Goal: Transaction & Acquisition: Book appointment/travel/reservation

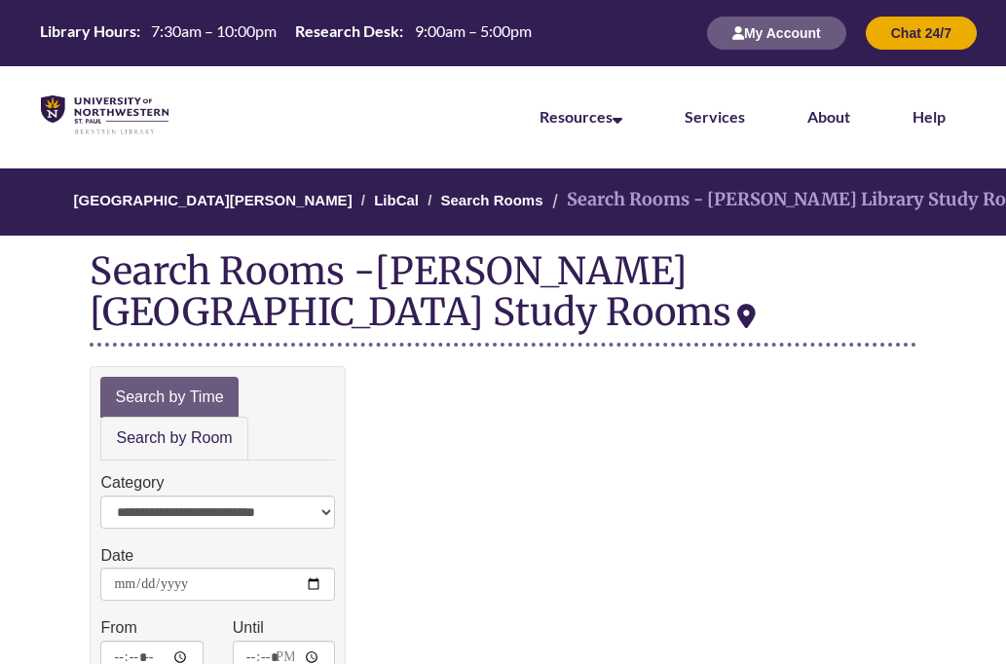
scroll to position [250, 0]
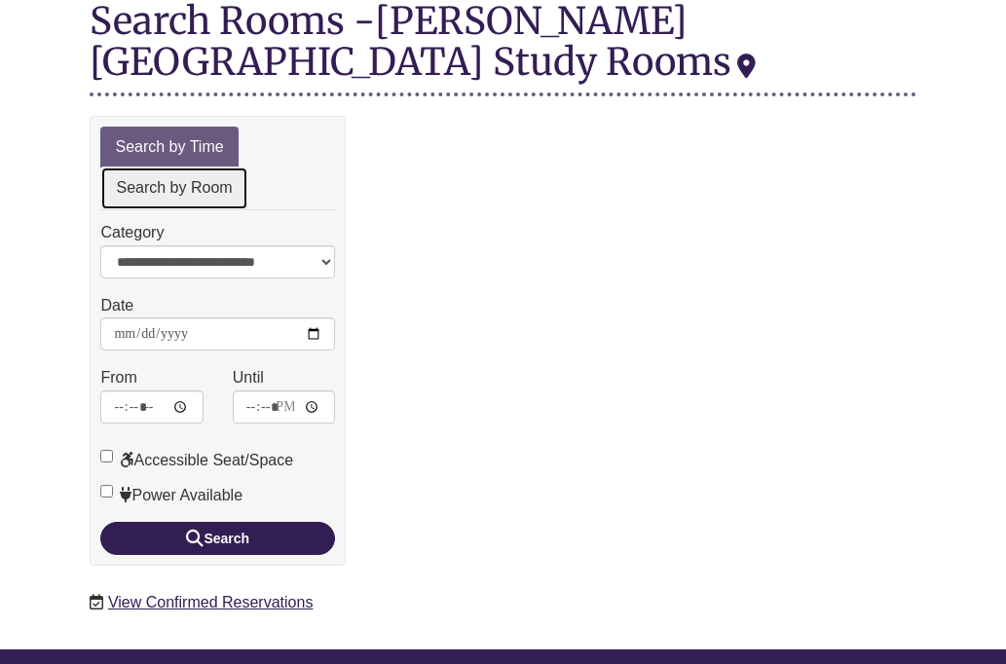
click at [193, 188] on link "Search by Room" at bounding box center [173, 188] width 147 height 44
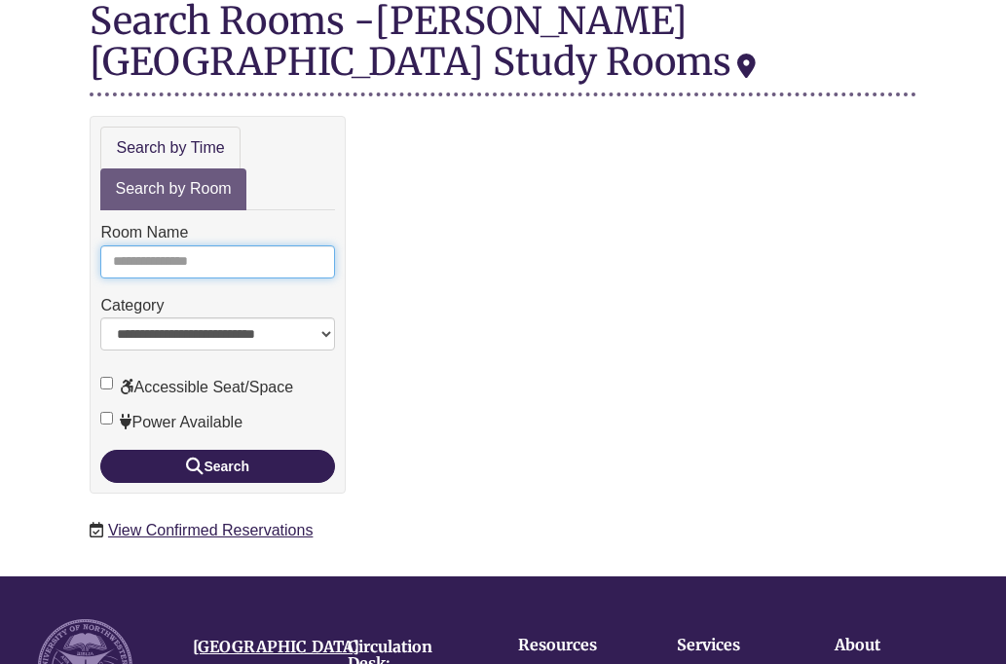
click at [239, 268] on input "Room Name" at bounding box center [217, 261] width 235 height 33
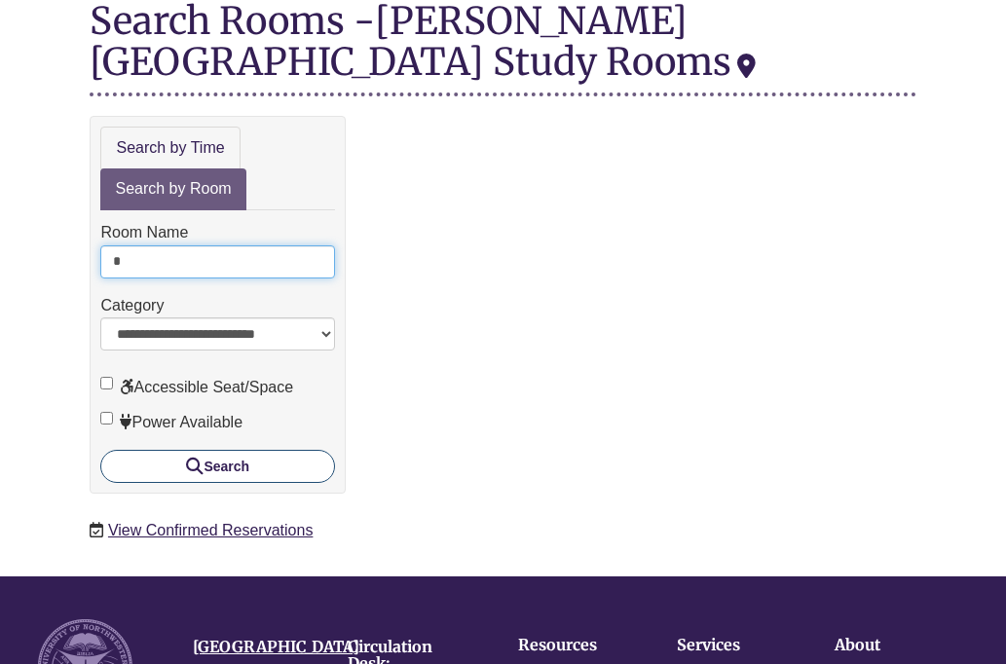
type input "*"
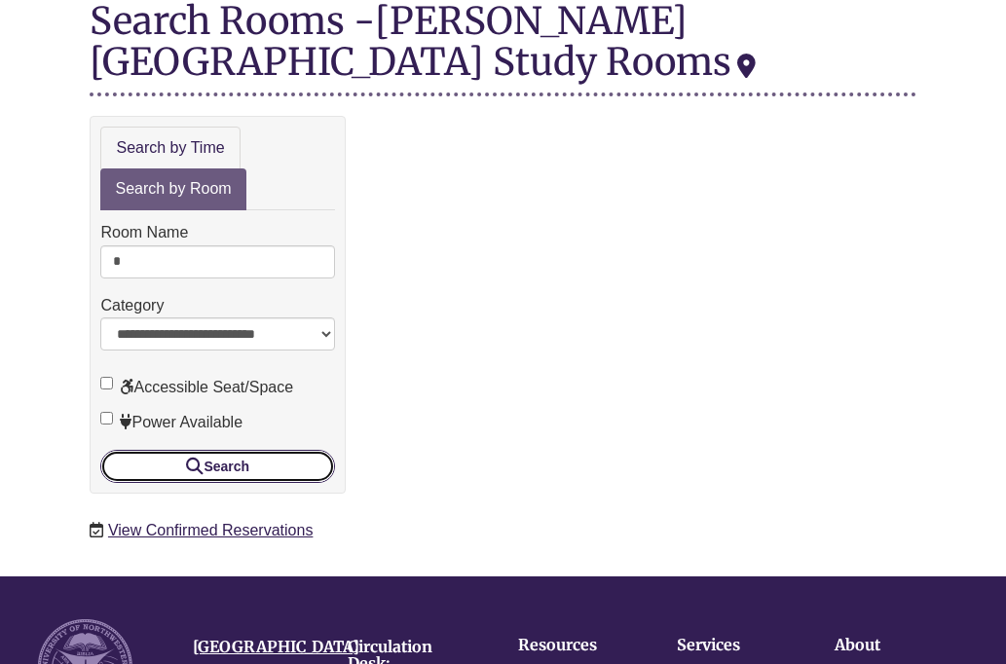
click at [248, 464] on button "Search" at bounding box center [217, 466] width 235 height 33
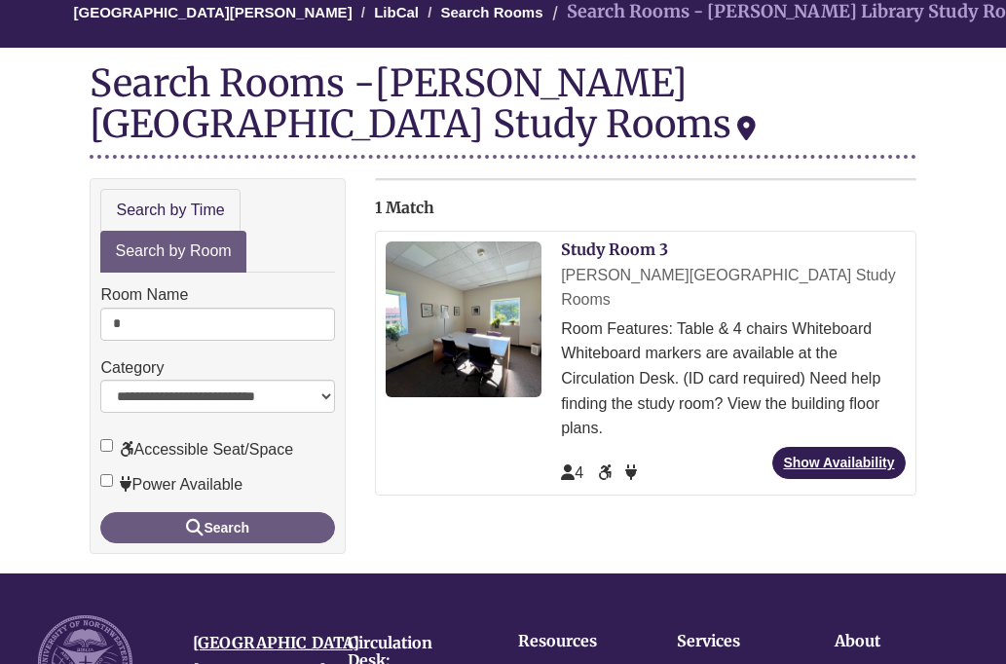
scroll to position [192, 0]
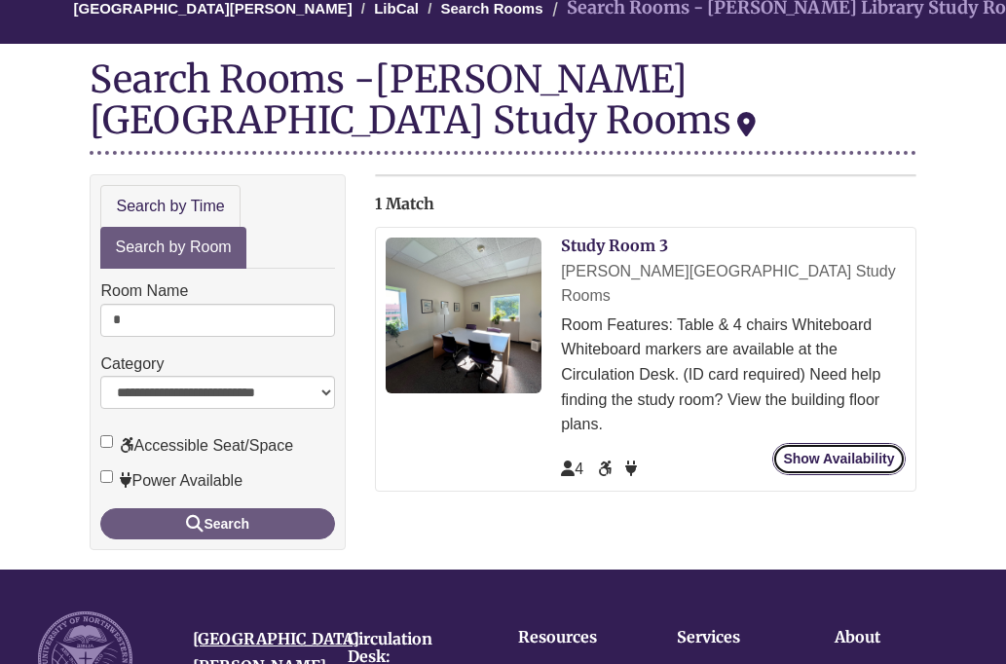
click at [841, 443] on link "Show Availability" at bounding box center [838, 459] width 132 height 32
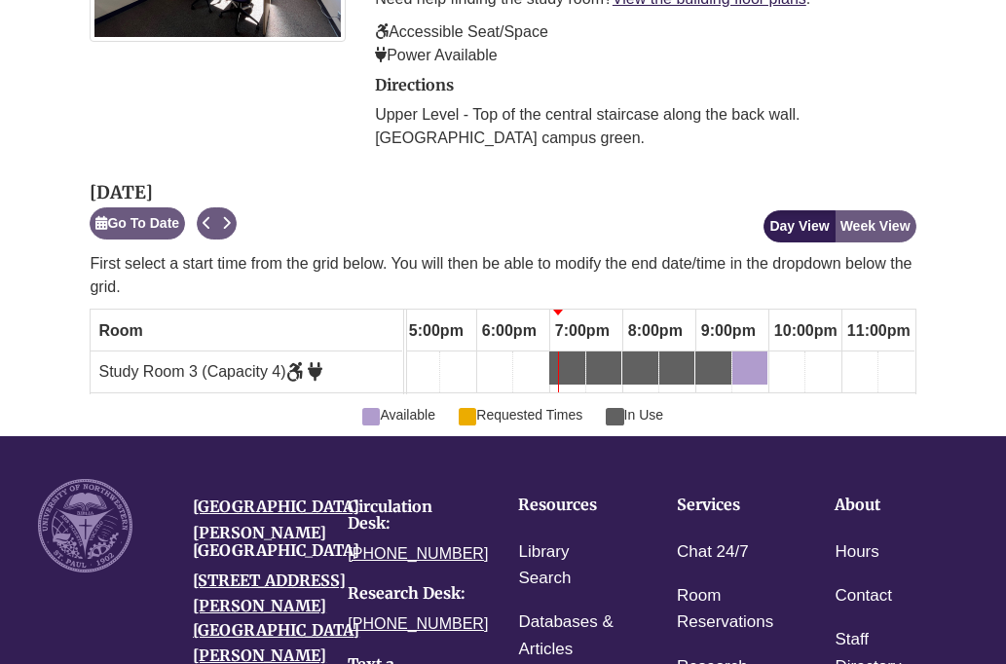
scroll to position [549, 0]
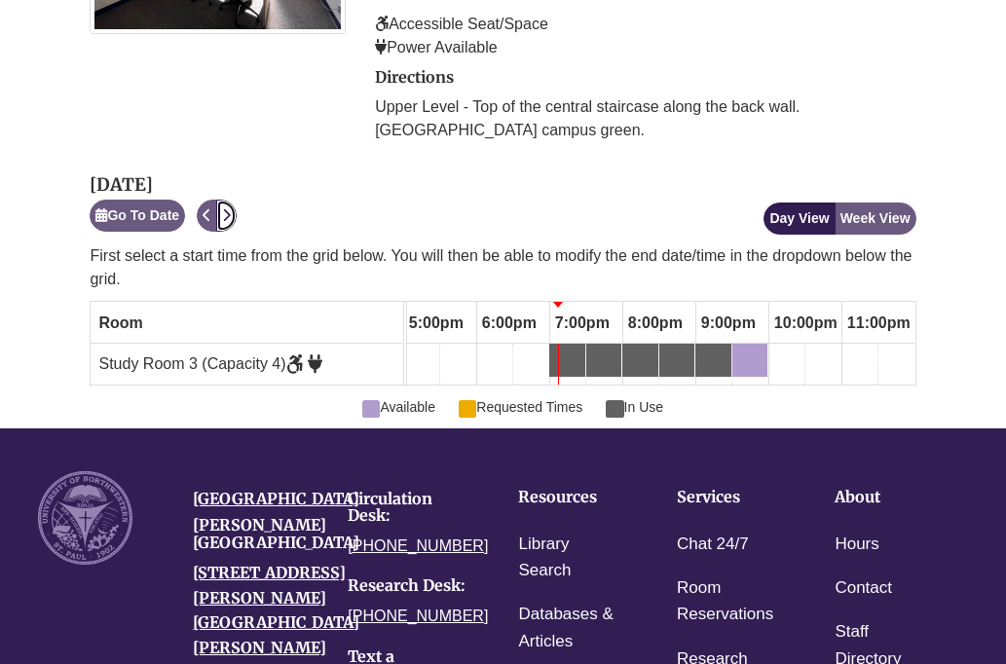
click at [228, 208] on icon "Next" at bounding box center [226, 215] width 9 height 14
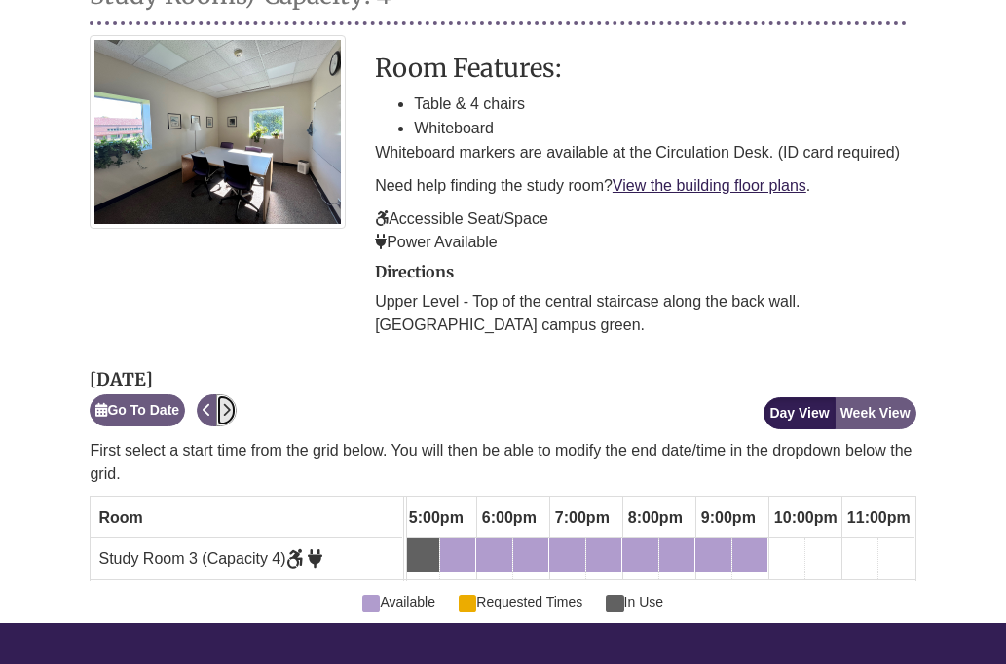
scroll to position [358, 0]
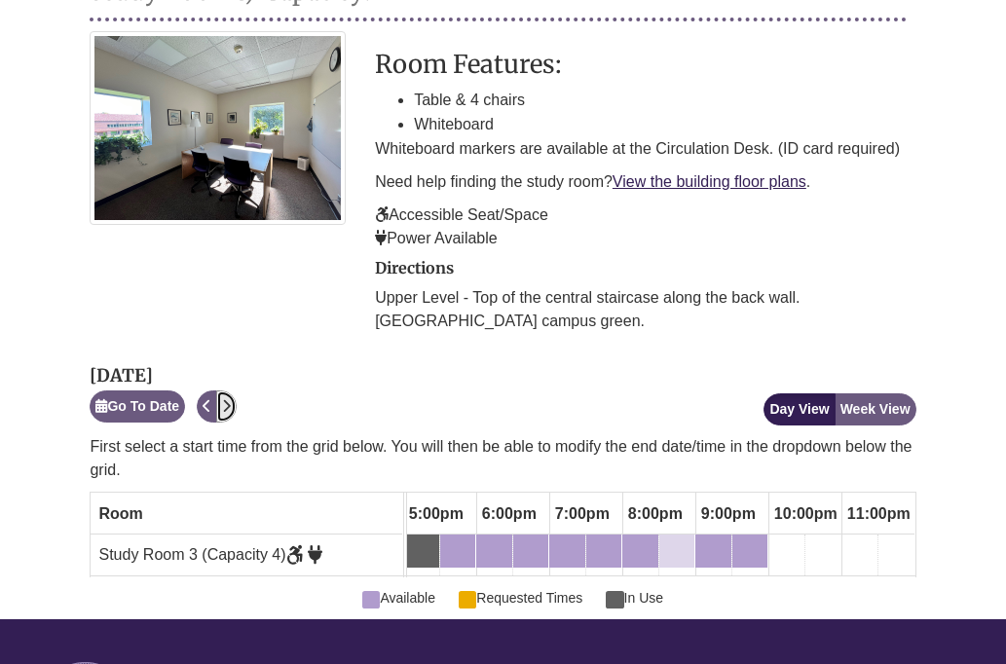
click at [662, 540] on div "8:30pm Wednesday, October 15, 2025 - Study Room 3 - Available" at bounding box center [665, 550] width 8 height 21
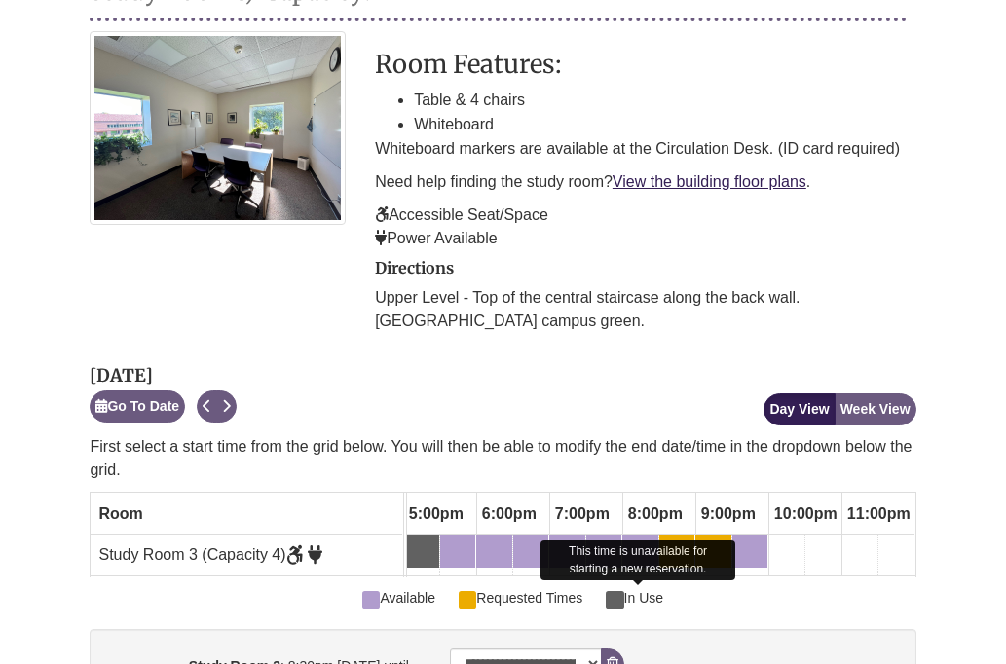
scroll to position [403, 0]
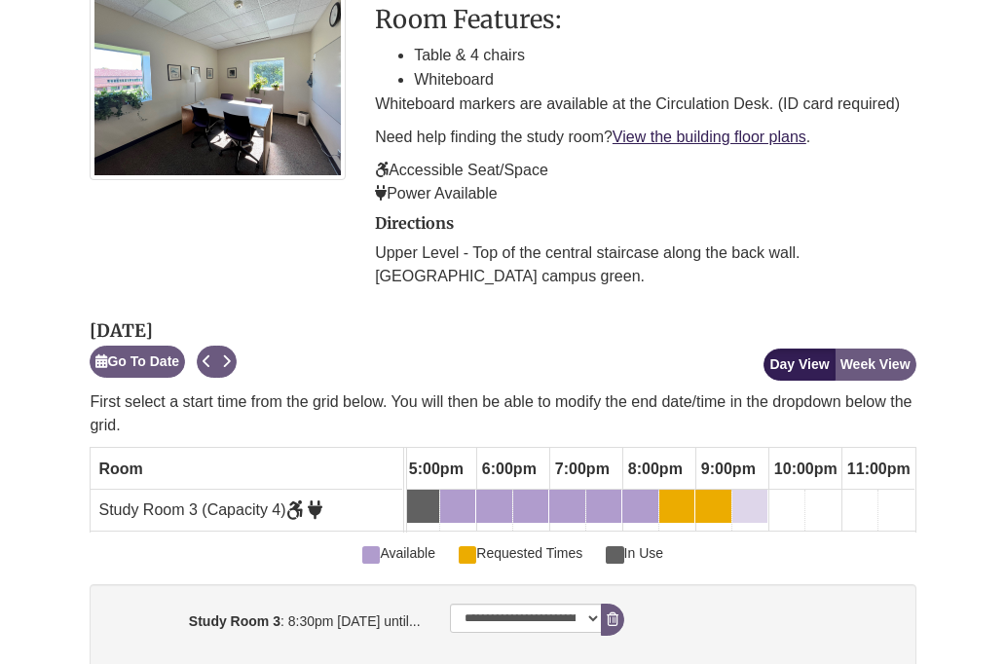
click at [750, 495] on div "9:30pm Wednesday, October 15, 2025 - Study Room 3 - Available" at bounding box center [749, 505] width 31 height 21
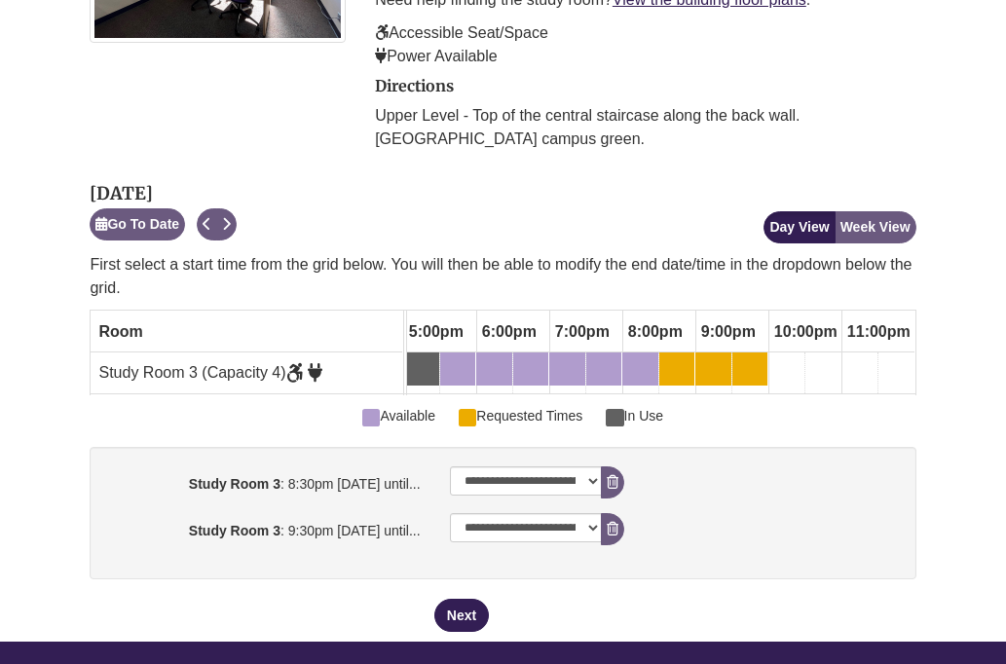
scroll to position [543, 0]
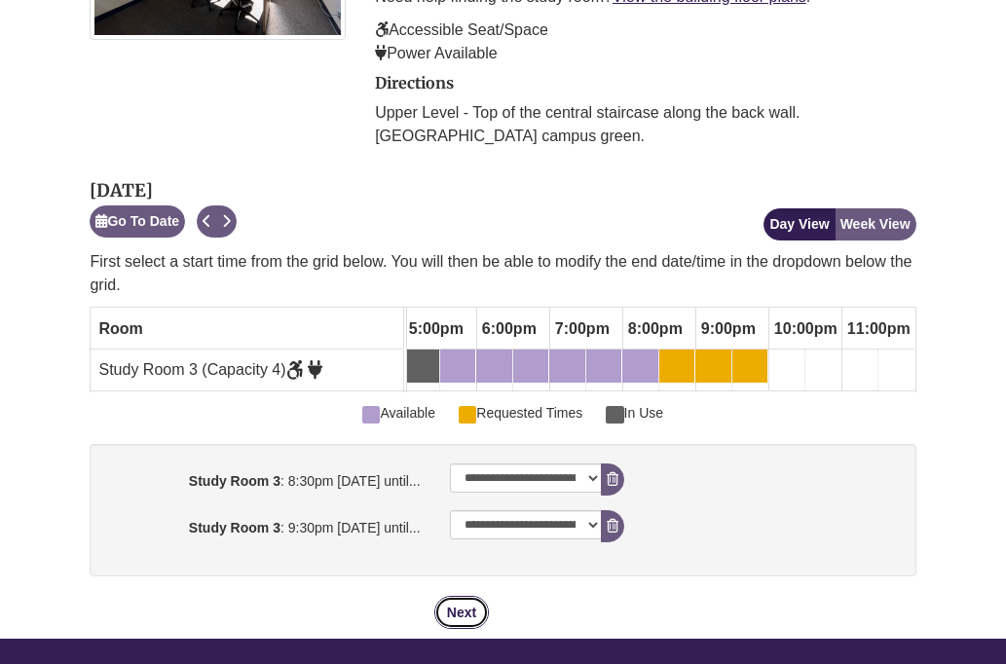
click at [463, 620] on button "Next" at bounding box center [461, 612] width 55 height 33
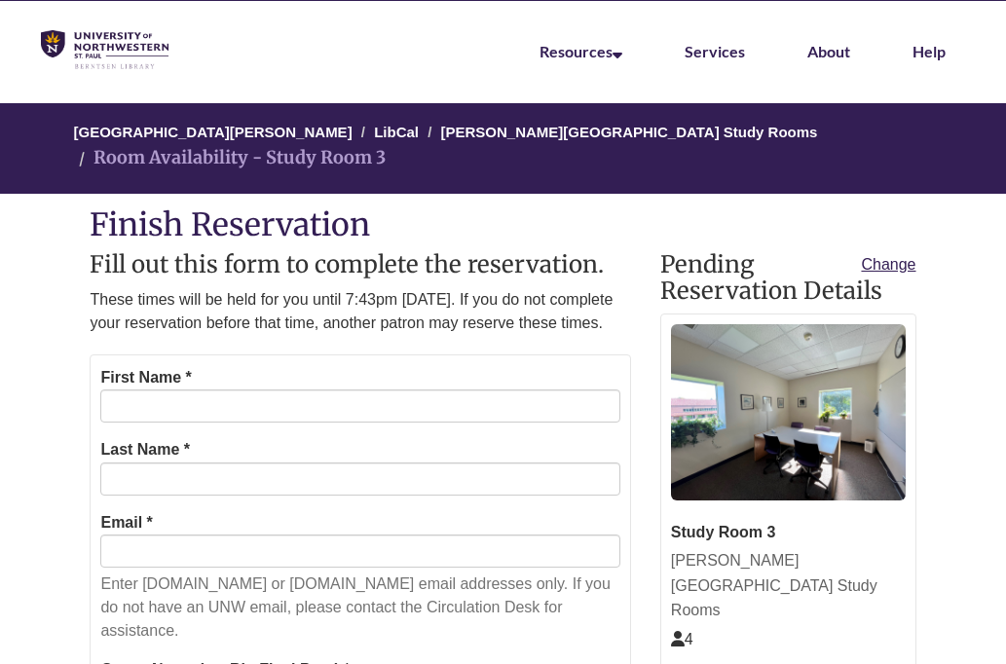
scroll to position [55, 0]
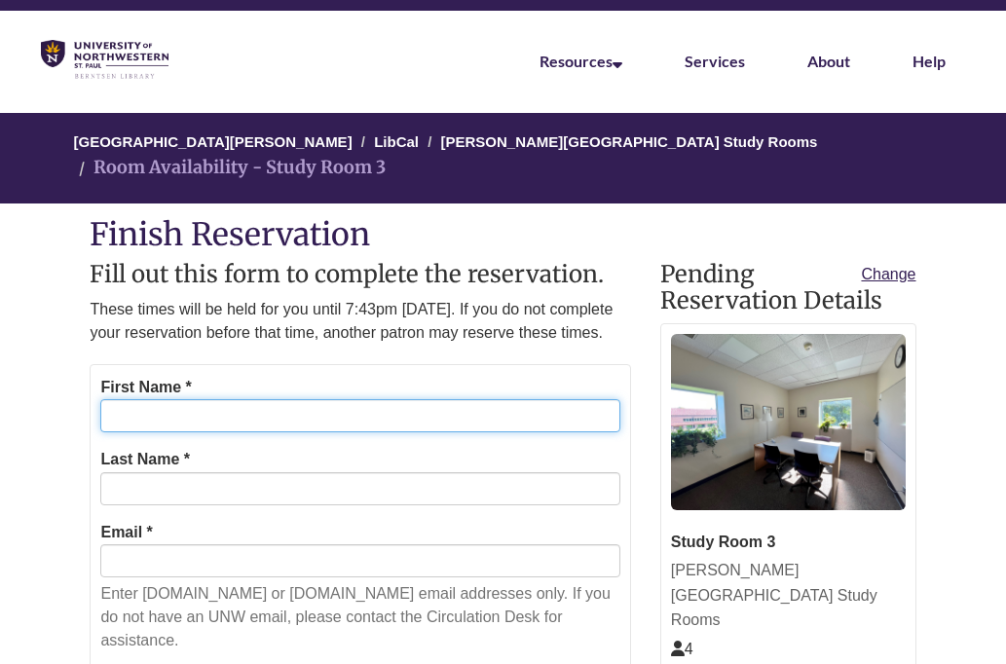
click at [344, 413] on input "First Name *" at bounding box center [359, 415] width 519 height 33
type input "******"
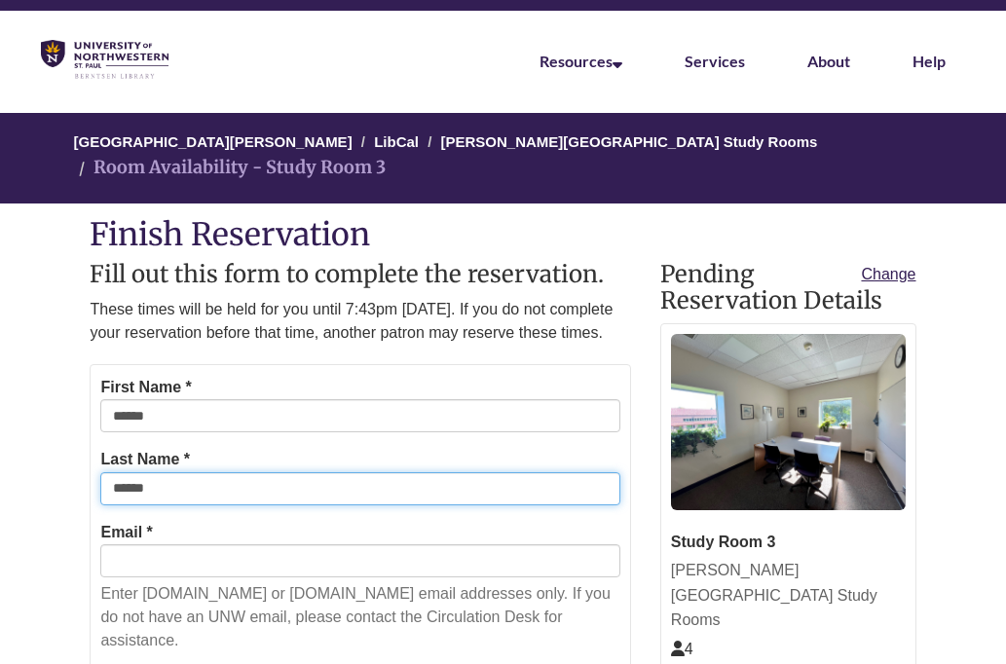
type input "**********"
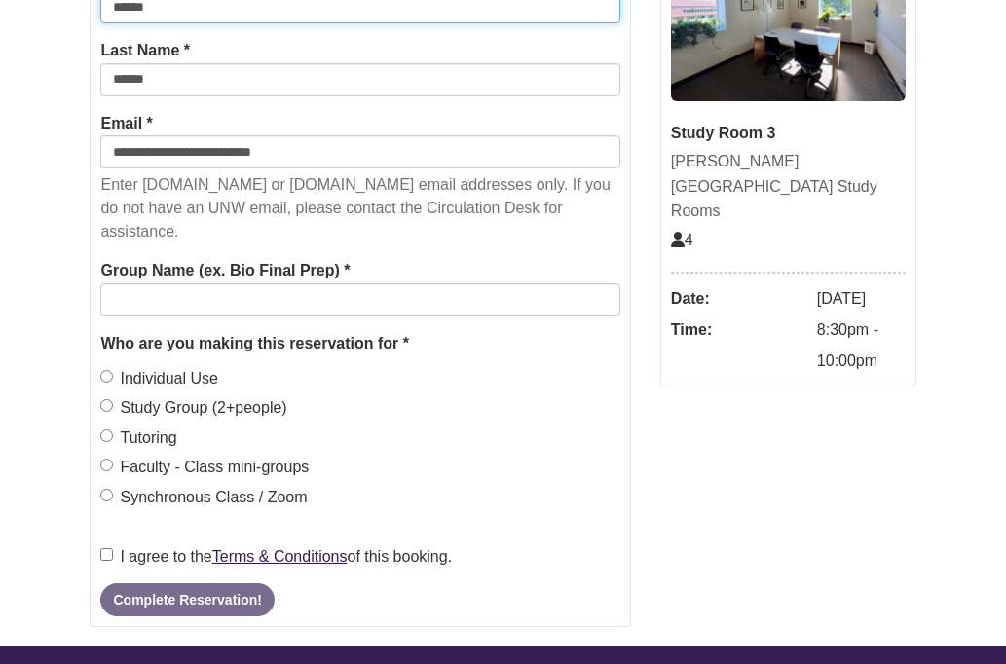
scroll to position [472, 0]
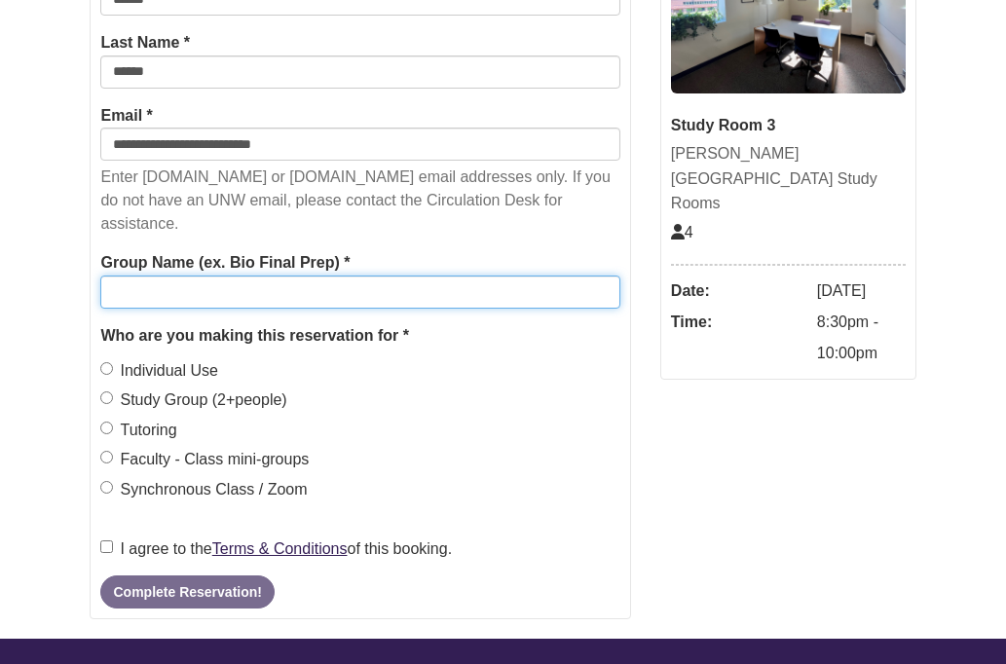
click at [239, 285] on input "Group Name (ex. Bio Final Prep) *" at bounding box center [359, 291] width 519 height 33
type input "*"
type input "********"
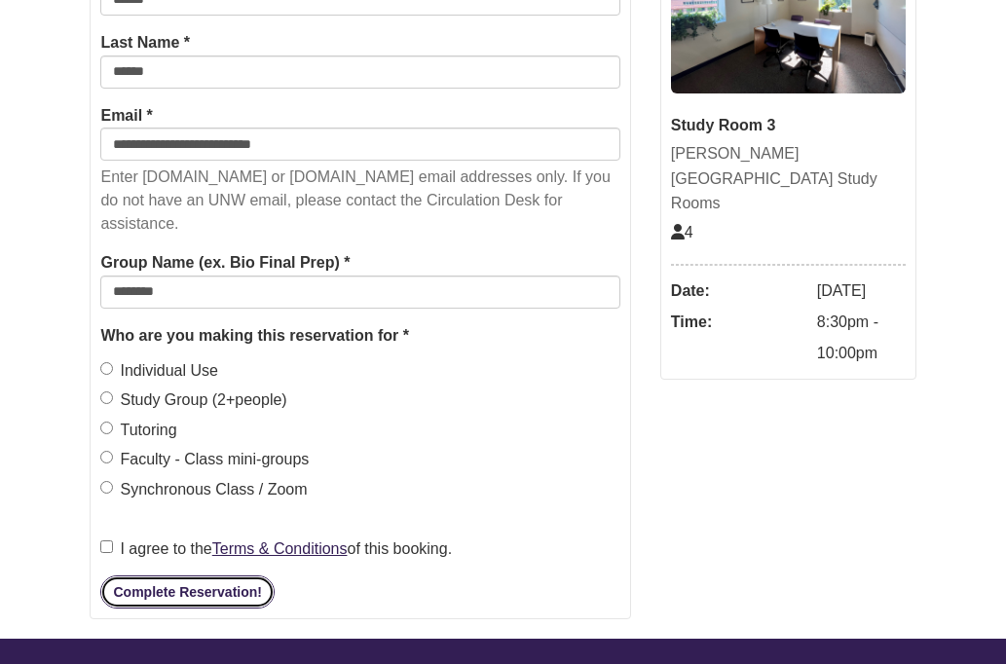
click at [148, 587] on button "Complete Reservation!" at bounding box center [186, 591] width 173 height 33
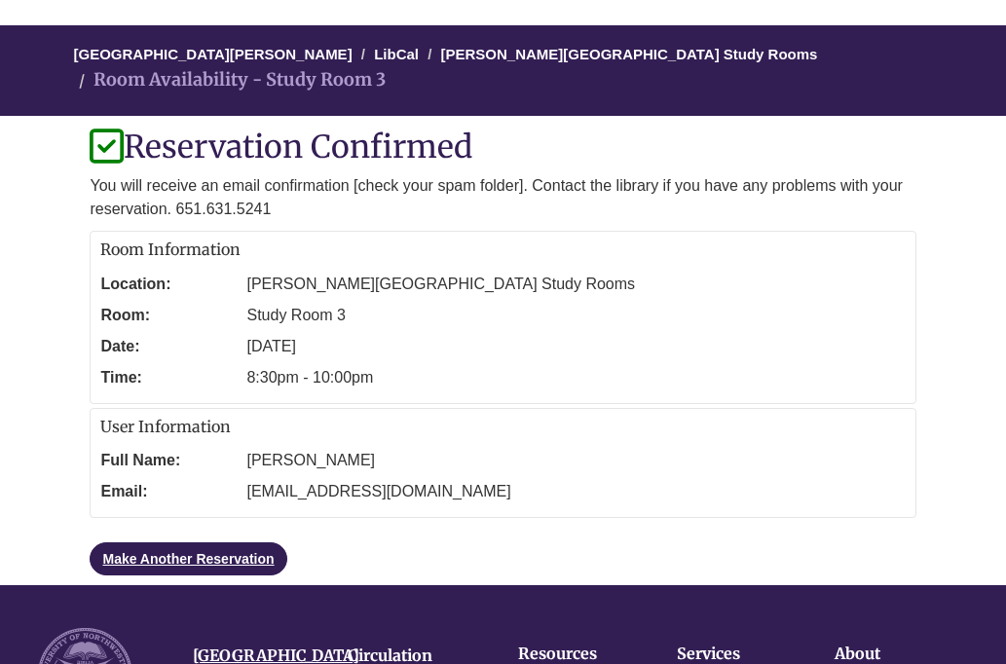
scroll to position [140, 0]
